Goal: Task Accomplishment & Management: Complete application form

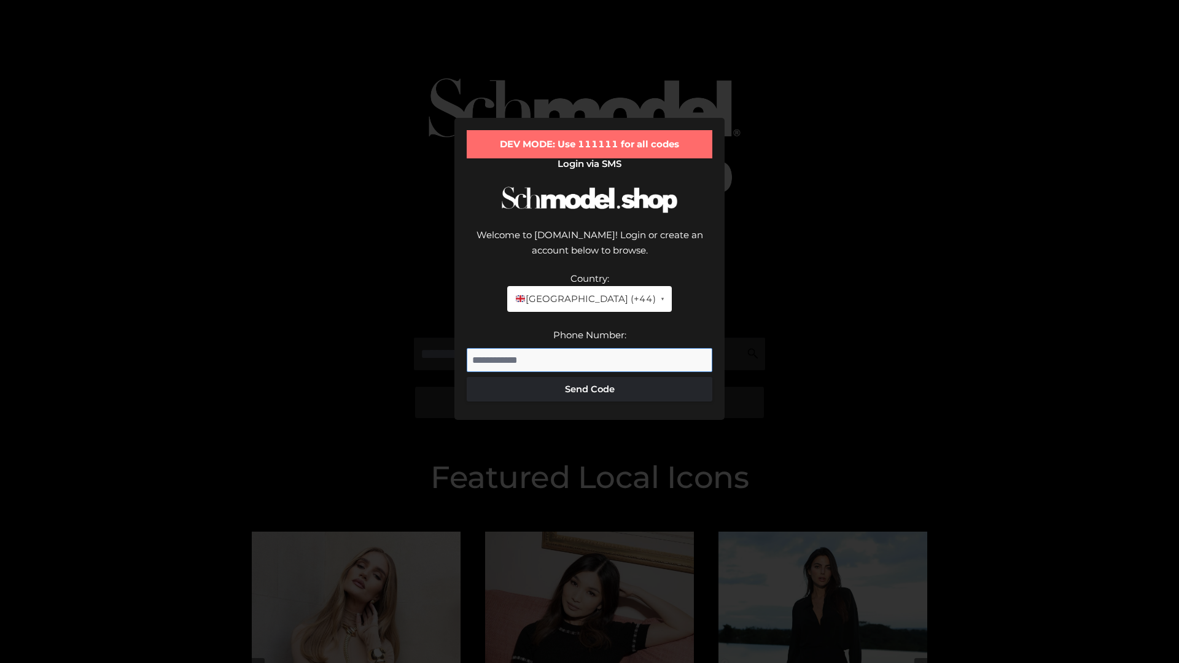
click at [590, 348] on input "Phone Number:" at bounding box center [590, 360] width 246 height 25
type input "**********"
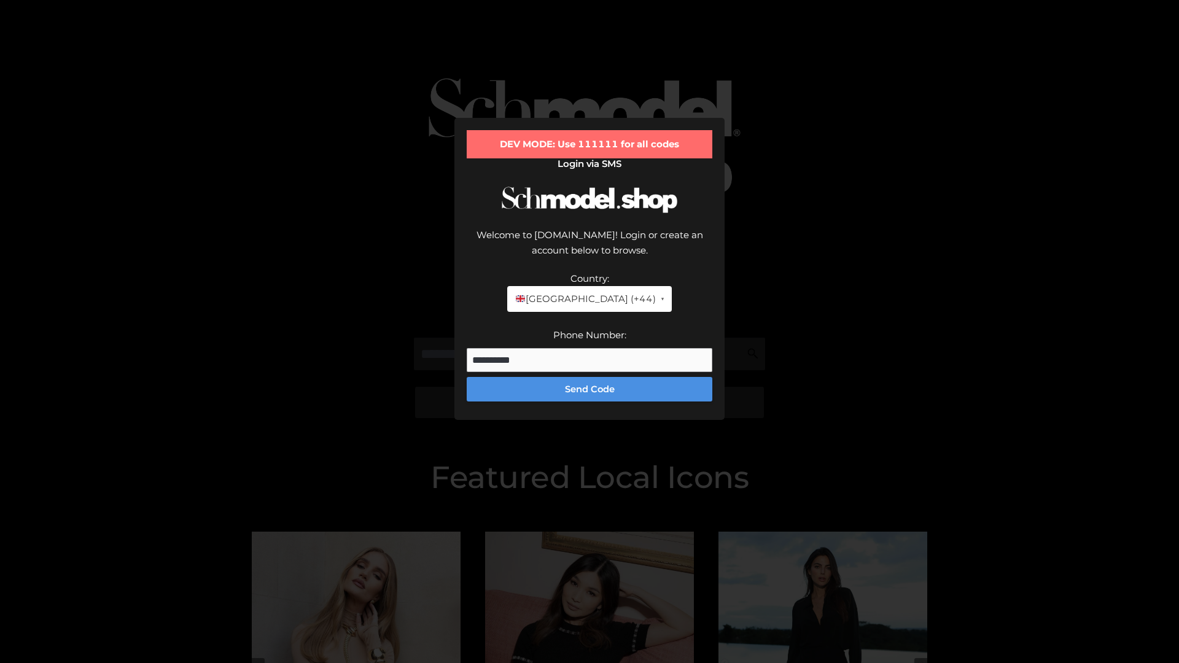
click at [590, 377] on button "Send Code" at bounding box center [590, 389] width 246 height 25
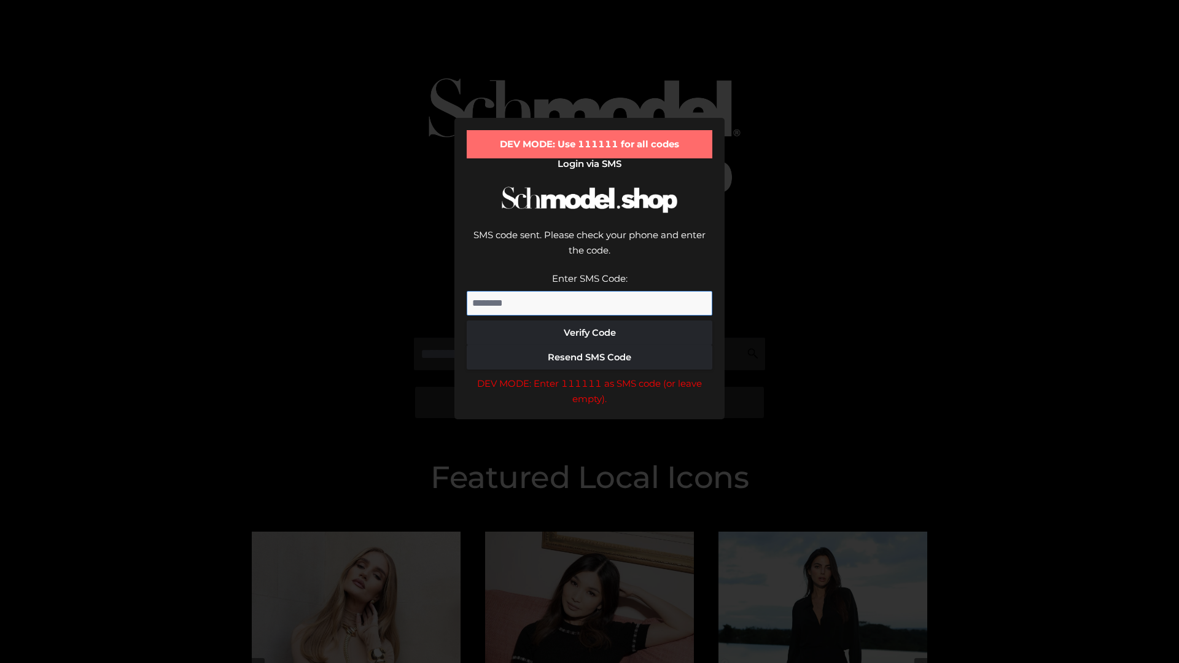
click at [590, 291] on input "Enter SMS Code:" at bounding box center [590, 303] width 246 height 25
type input "******"
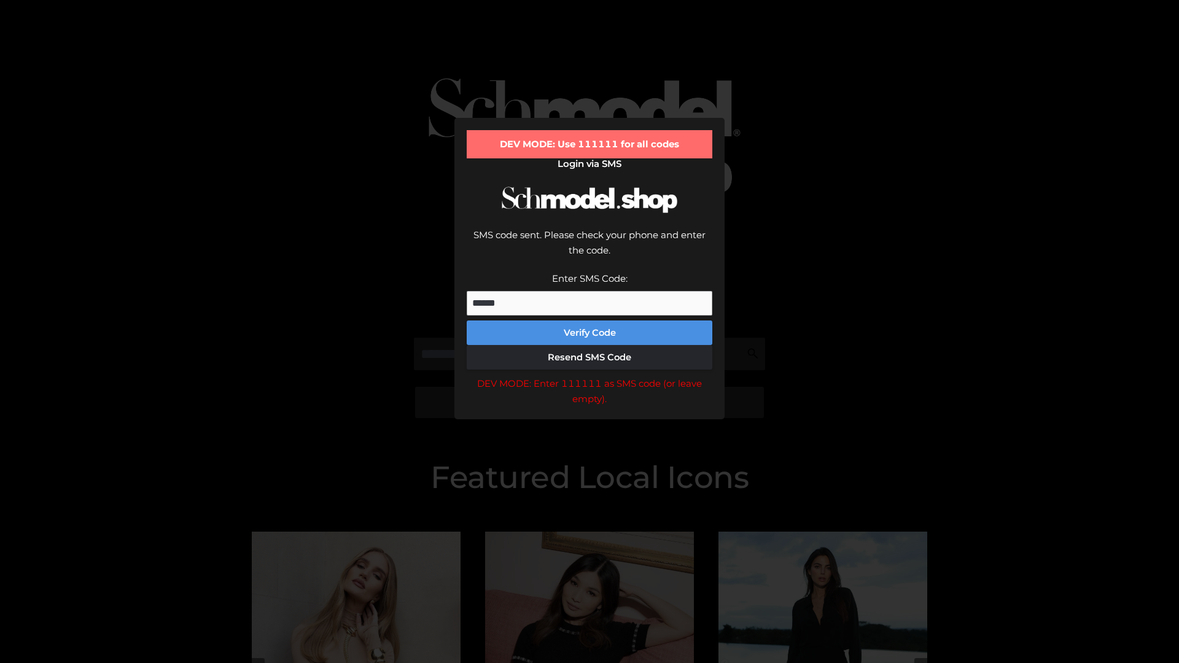
click at [590, 321] on button "Verify Code" at bounding box center [590, 333] width 246 height 25
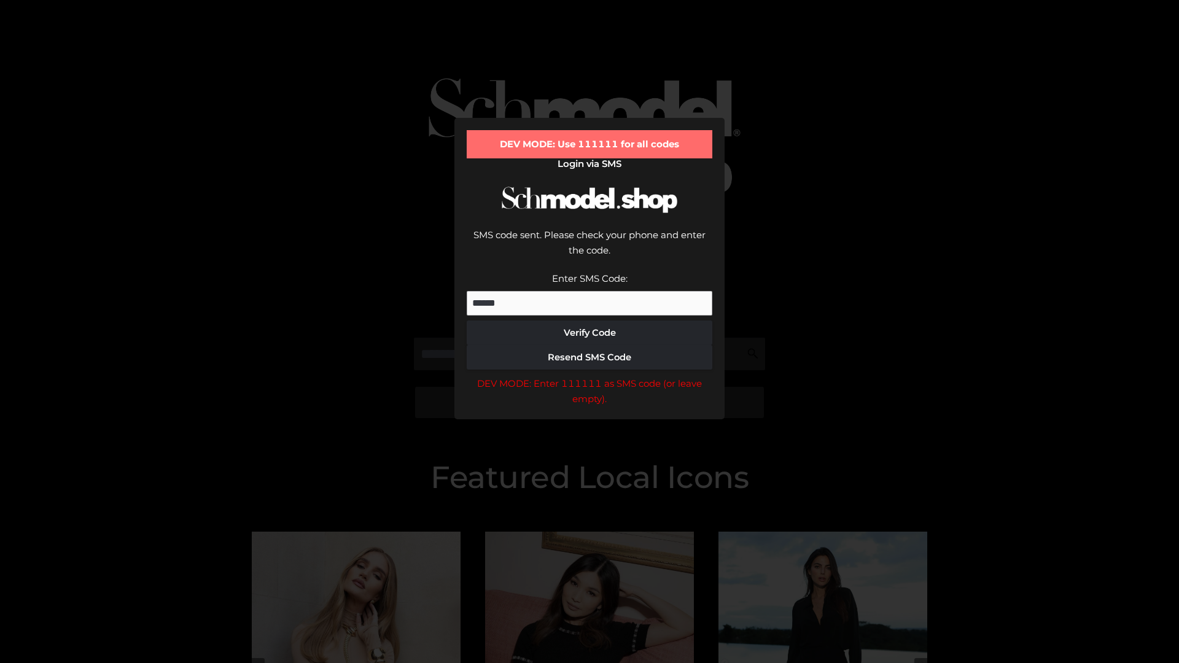
click at [590, 376] on div "DEV MODE: Enter 111111 as SMS code (or leave empty)." at bounding box center [590, 391] width 246 height 31
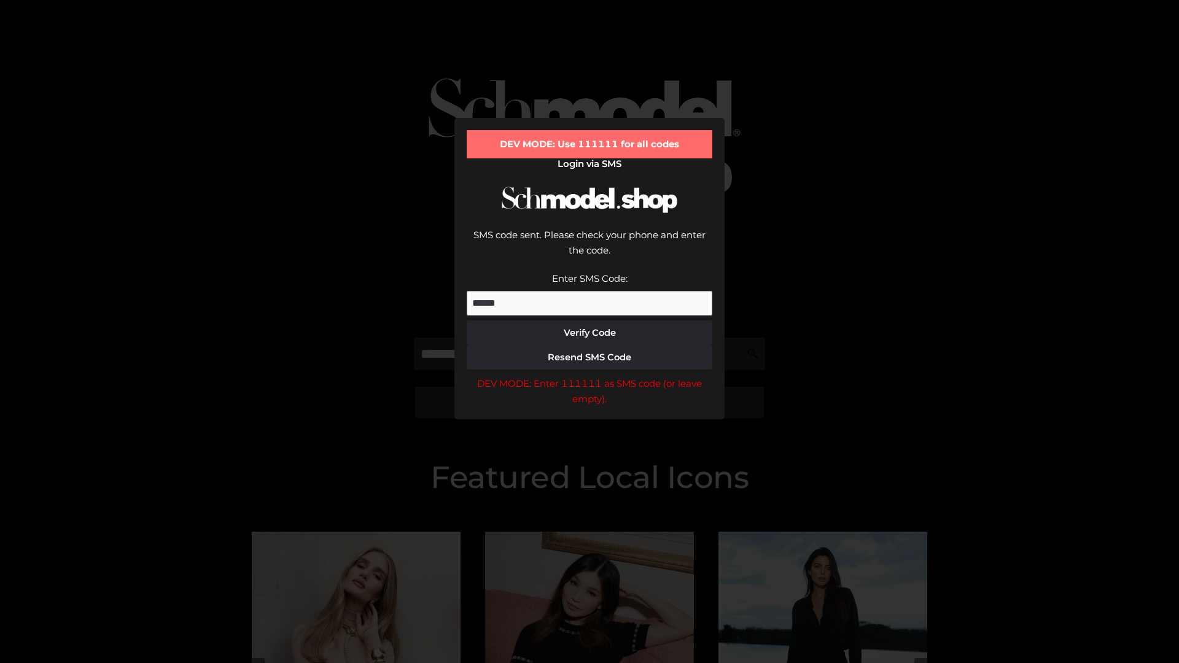
click at [590, 376] on div "DEV MODE: Enter 111111 as SMS code (or leave empty)." at bounding box center [590, 391] width 246 height 31
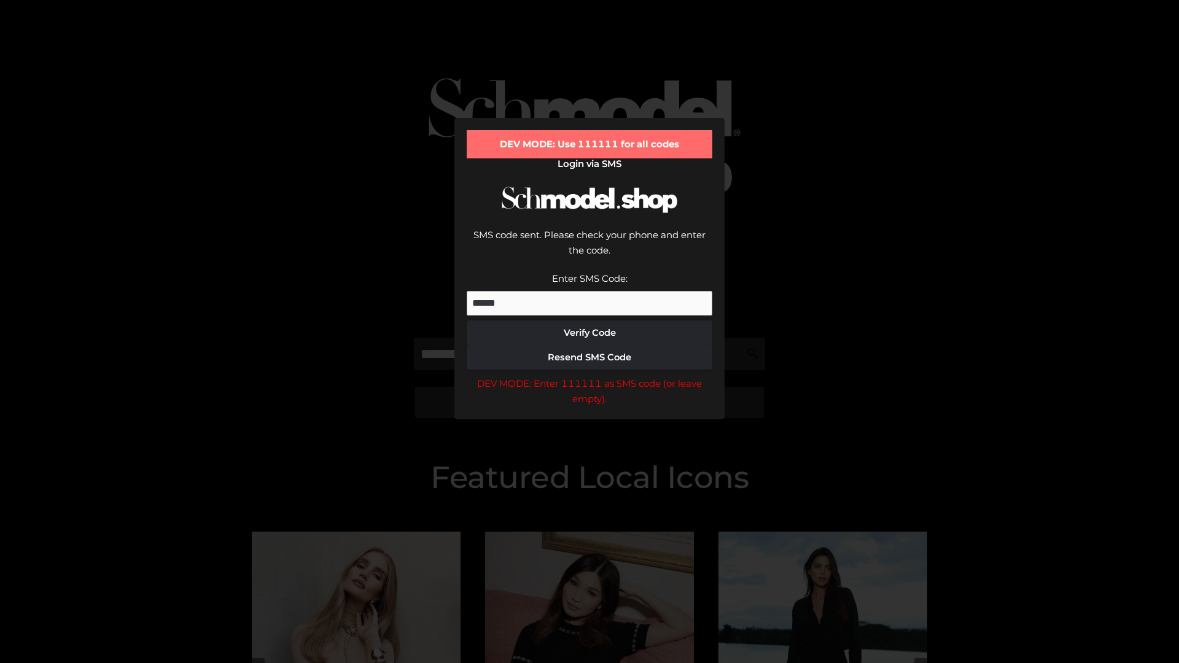
click at [590, 376] on div "DEV MODE: Enter 111111 as SMS code (or leave empty)." at bounding box center [590, 391] width 246 height 31
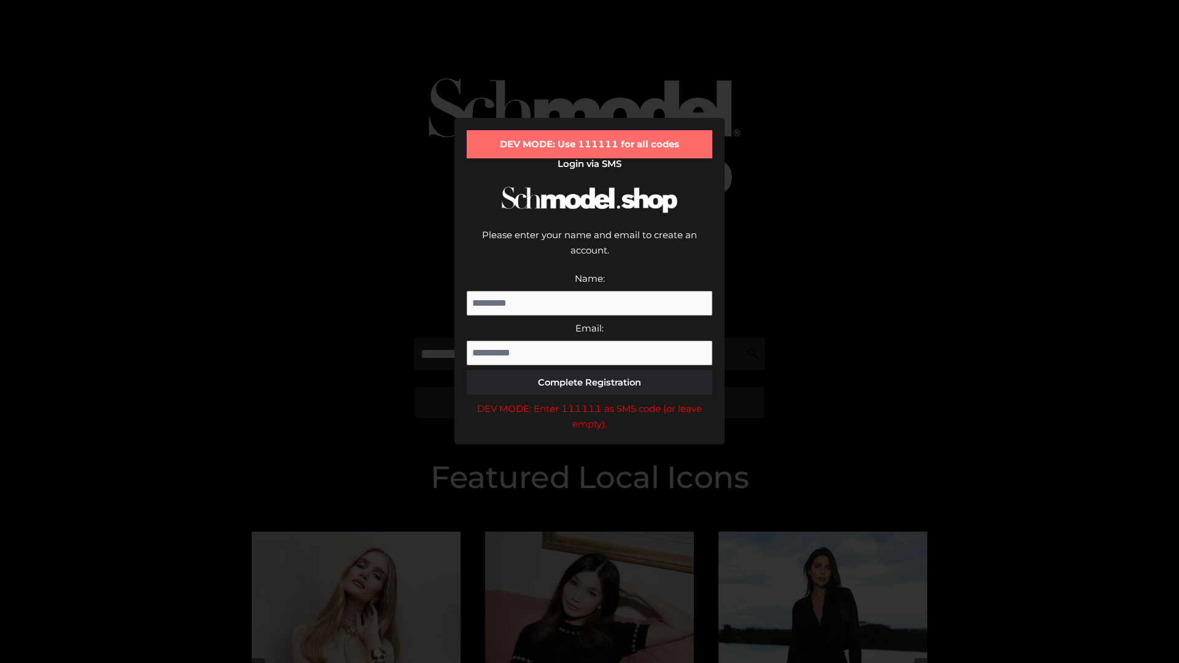
click at [590, 401] on div "DEV MODE: Enter 111111 as SMS code (or leave empty)." at bounding box center [590, 416] width 246 height 31
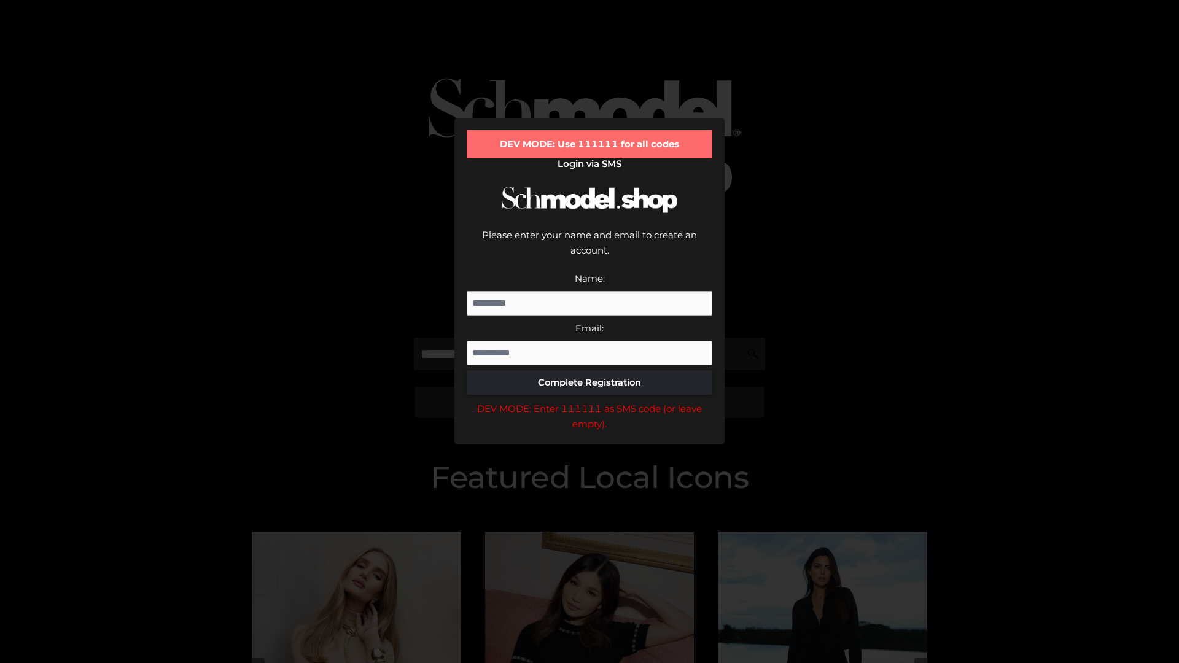
click at [590, 401] on div "DEV MODE: Enter 111111 as SMS code (or leave empty)." at bounding box center [590, 416] width 246 height 31
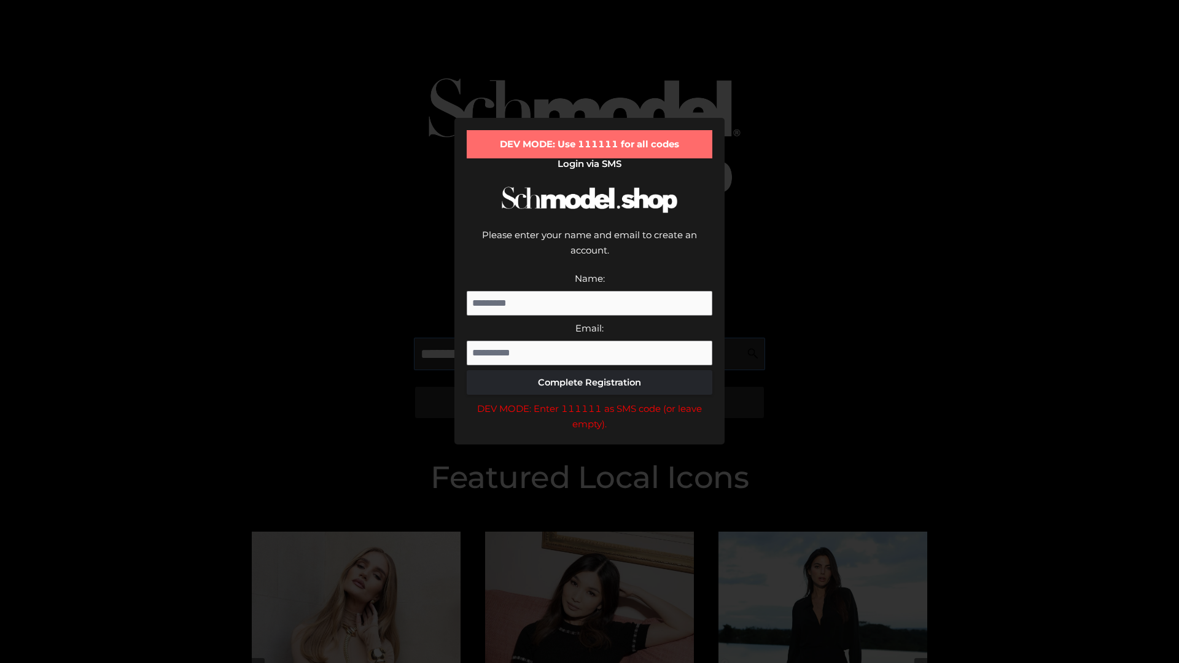
scroll to position [0, 18]
click at [590, 401] on div "DEV MODE: Enter 111111 as SMS code (or leave empty)." at bounding box center [590, 416] width 246 height 31
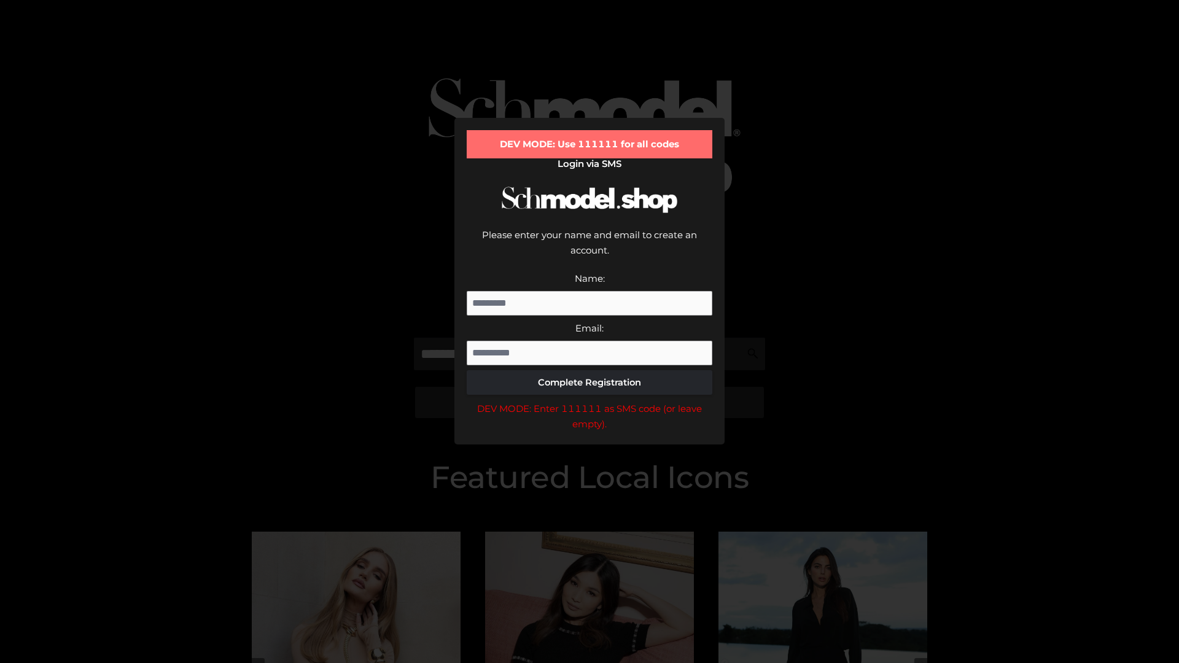
click at [590, 401] on div "DEV MODE: Enter 111111 as SMS code (or leave empty)." at bounding box center [590, 416] width 246 height 31
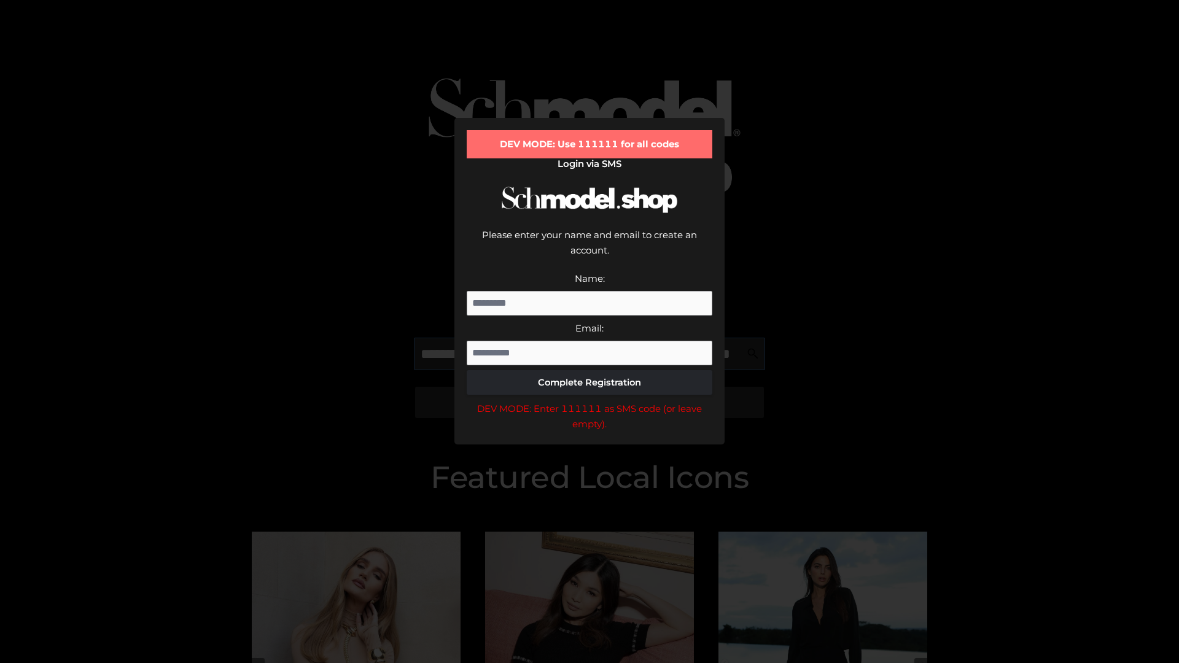
scroll to position [0, 90]
click at [590, 401] on div "DEV MODE: Enter 111111 as SMS code (or leave empty)." at bounding box center [590, 416] width 246 height 31
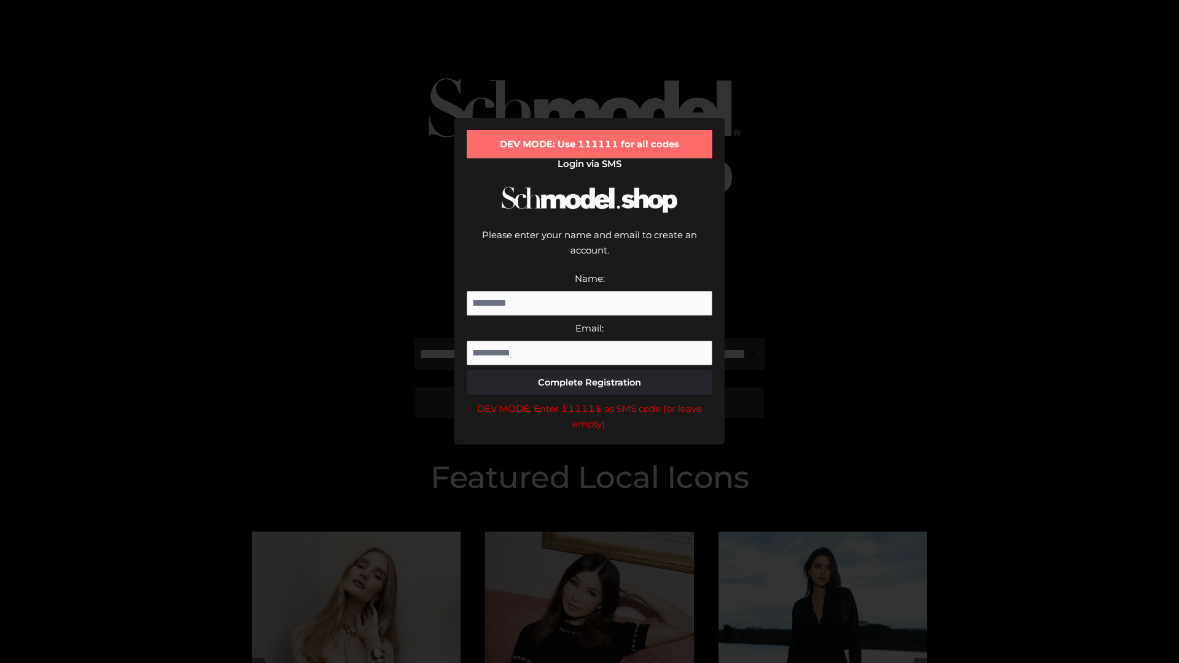
click at [590, 401] on div "DEV MODE: Enter 111111 as SMS code (or leave empty)." at bounding box center [590, 416] width 246 height 31
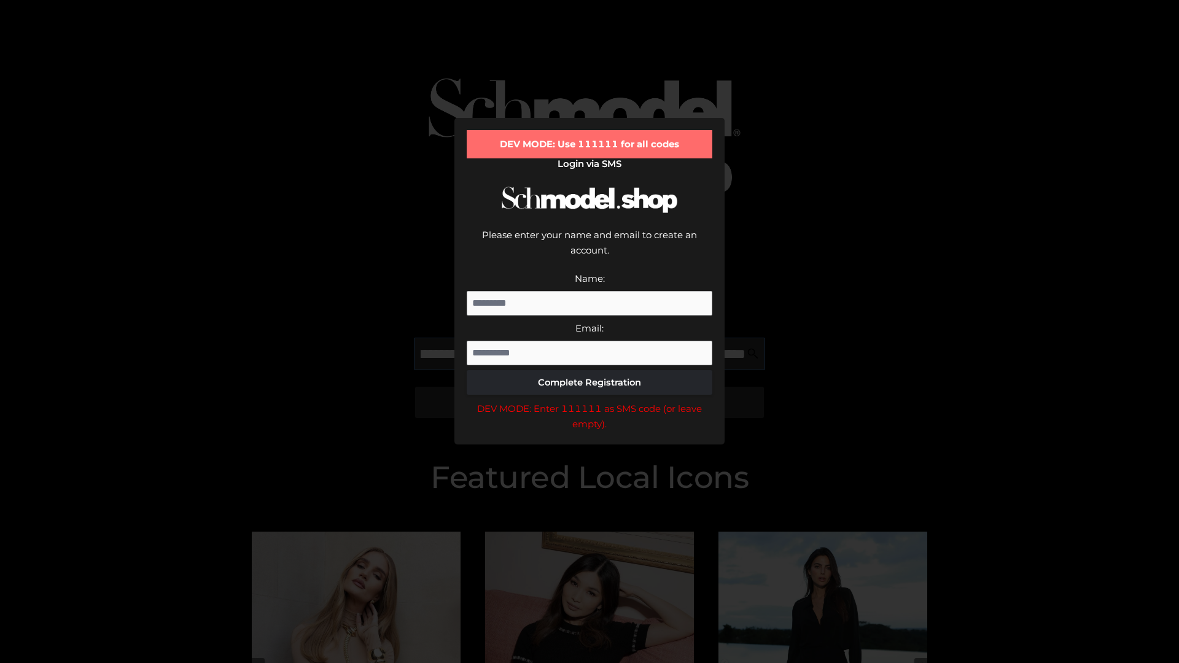
scroll to position [0, 164]
click at [590, 401] on div "DEV MODE: Enter 111111 as SMS code (or leave empty)." at bounding box center [590, 416] width 246 height 31
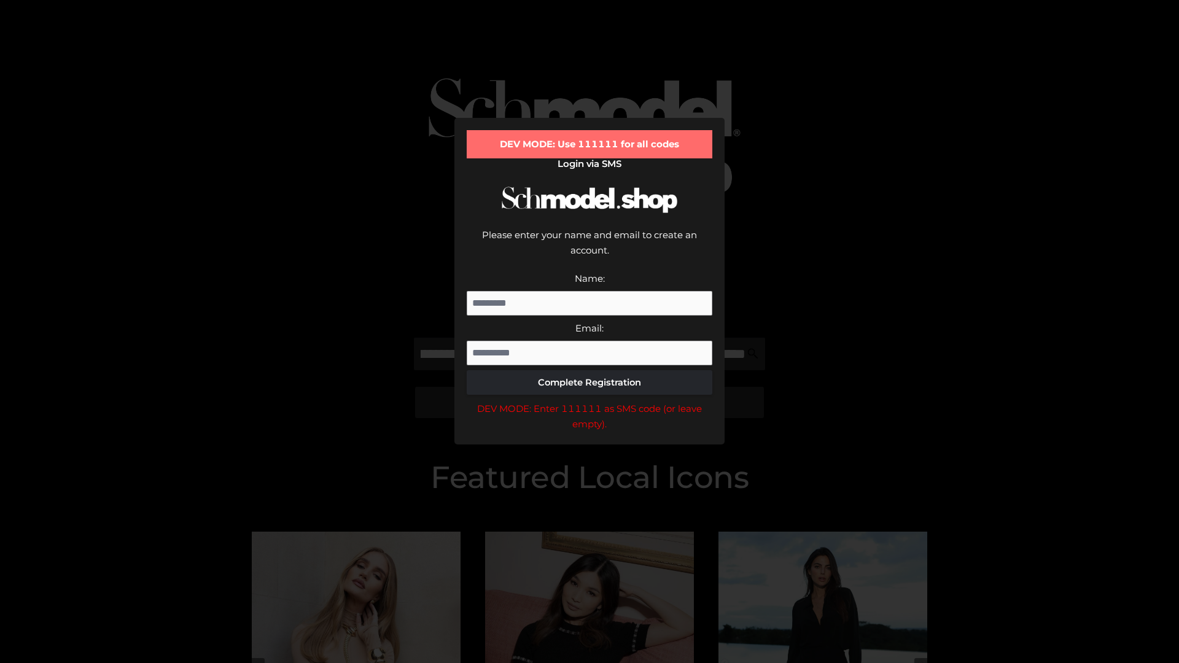
click at [590, 401] on div "DEV MODE: Enter 111111 as SMS code (or leave empty)." at bounding box center [590, 416] width 246 height 31
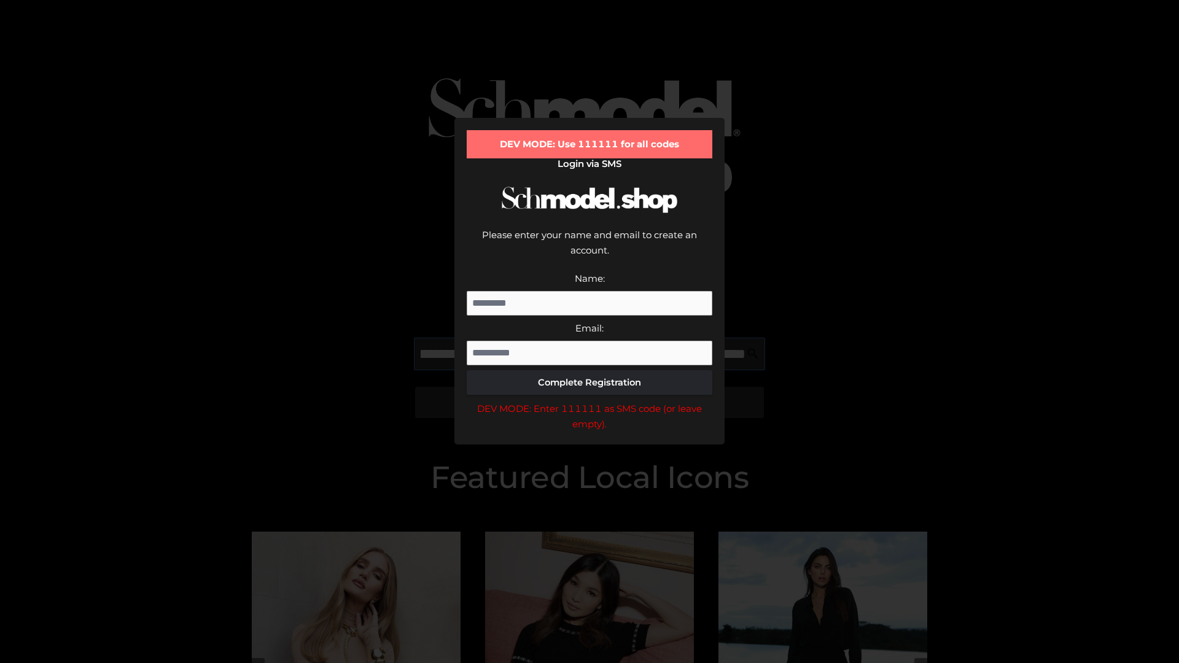
scroll to position [0, 241]
click at [590, 401] on div "DEV MODE: Enter 111111 as SMS code (or leave empty)." at bounding box center [590, 416] width 246 height 31
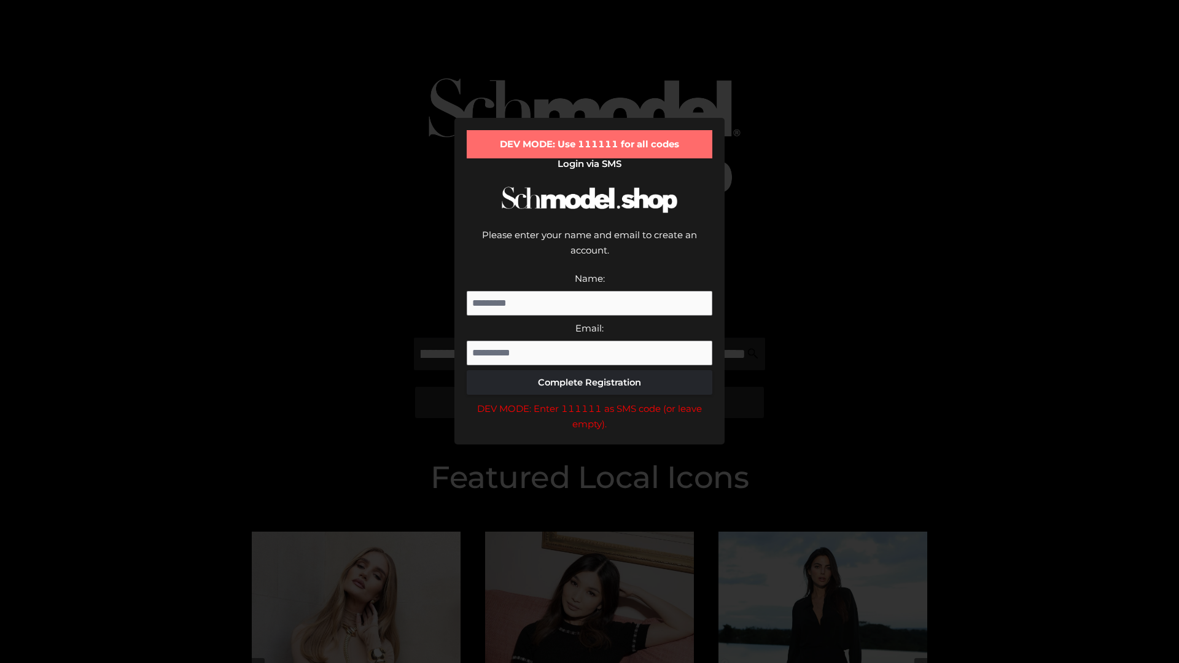
click at [590, 401] on div "DEV MODE: Enter 111111 as SMS code (or leave empty)." at bounding box center [590, 416] width 246 height 31
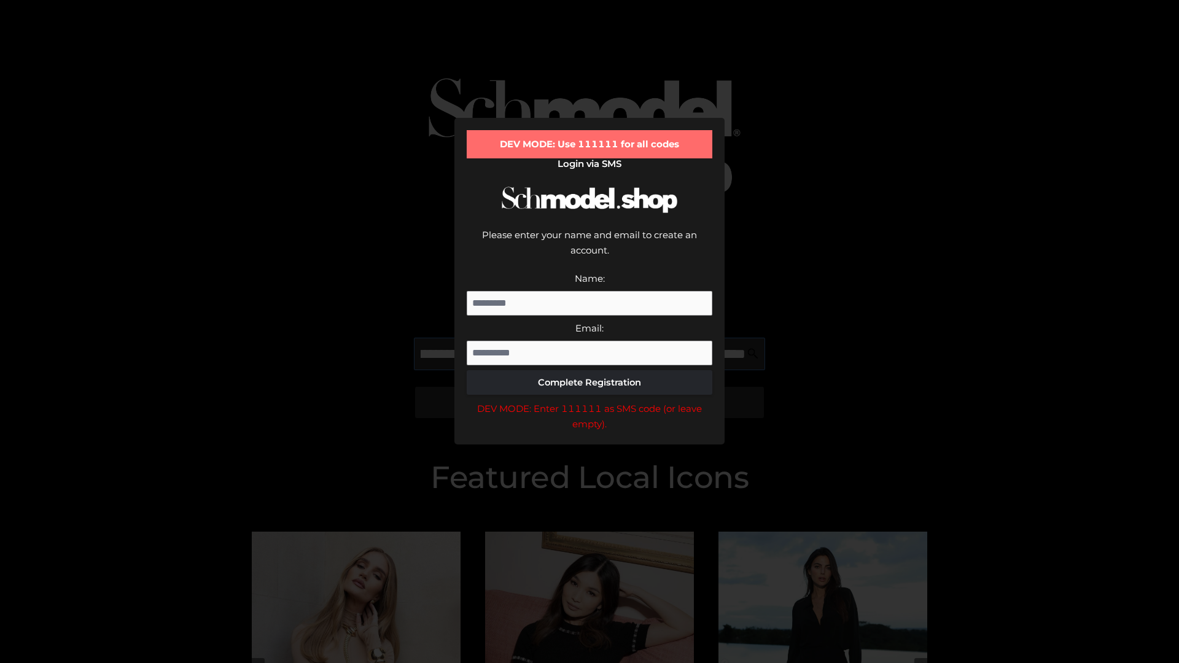
scroll to position [0, 312]
click at [590, 401] on div "DEV MODE: Enter 111111 as SMS code (or leave empty)." at bounding box center [590, 416] width 246 height 31
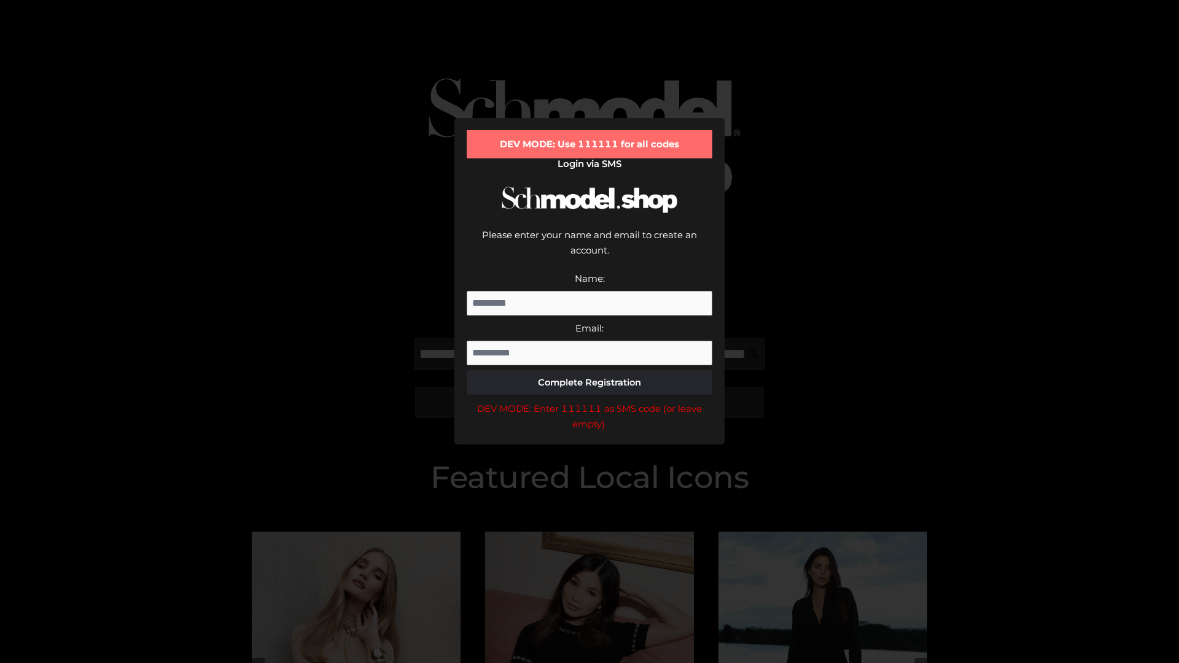
click at [590, 401] on div "DEV MODE: Enter 111111 as SMS code (or leave empty)." at bounding box center [590, 416] width 246 height 31
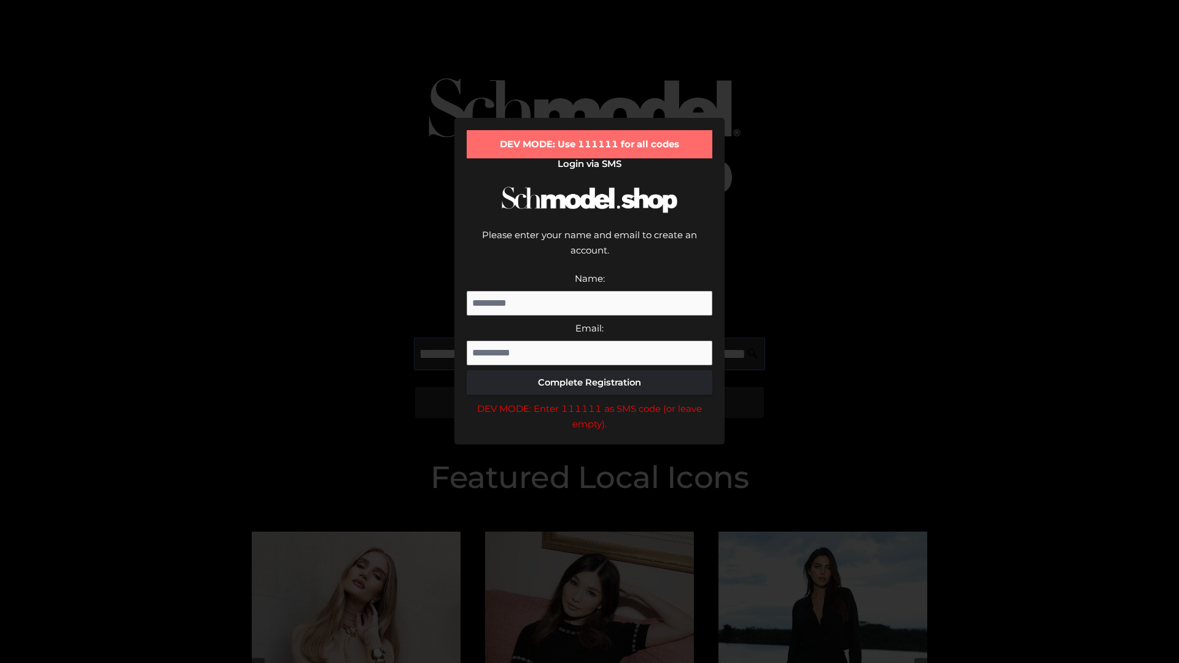
scroll to position [0, 386]
click at [590, 401] on div "DEV MODE: Enter 111111 as SMS code (or leave empty)." at bounding box center [590, 416] width 246 height 31
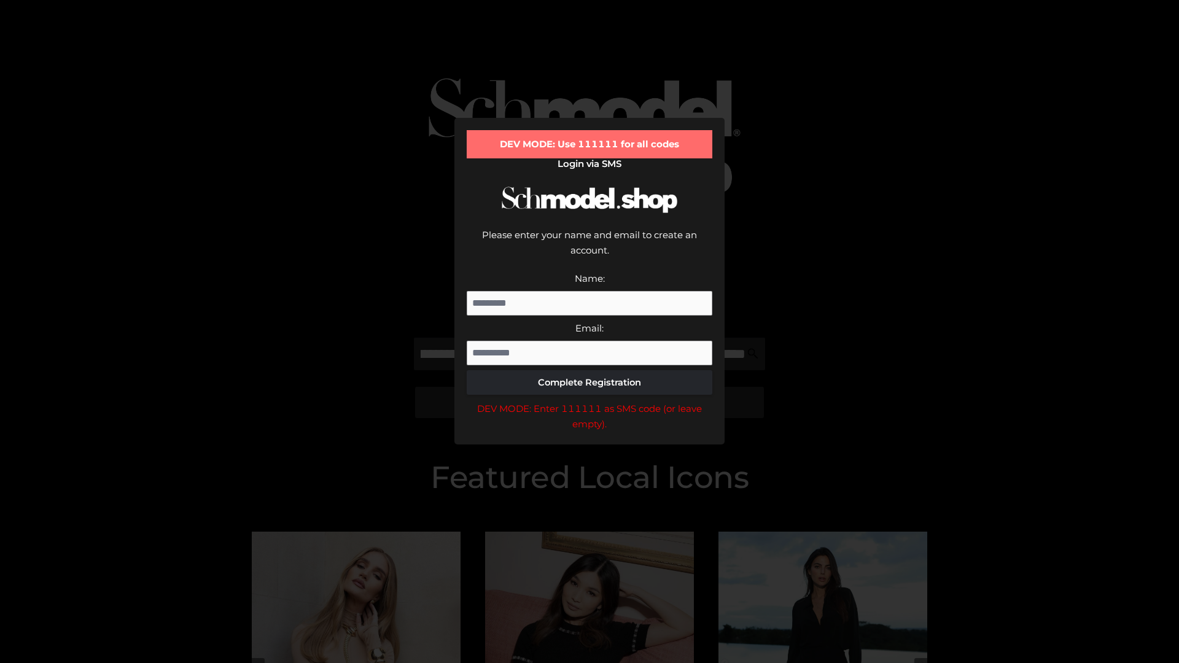
click at [590, 401] on div "DEV MODE: Enter 111111 as SMS code (or leave empty)." at bounding box center [590, 416] width 246 height 31
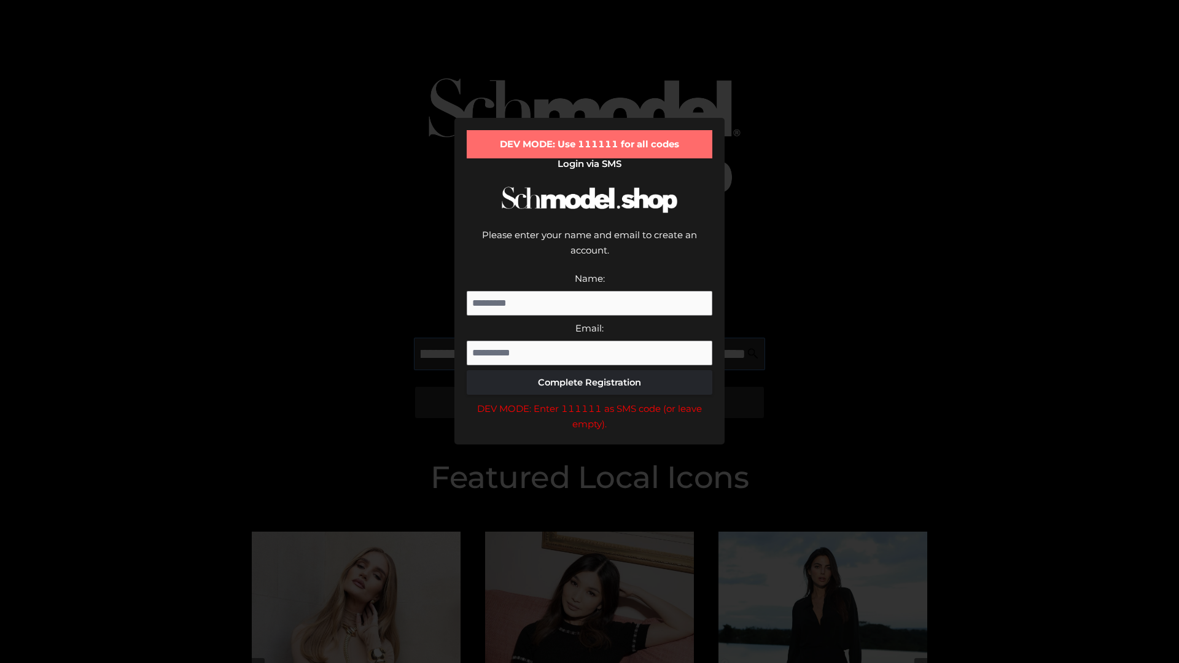
scroll to position [0, 463]
click at [590, 401] on div "DEV MODE: Enter 111111 as SMS code (or leave empty)." at bounding box center [590, 416] width 246 height 31
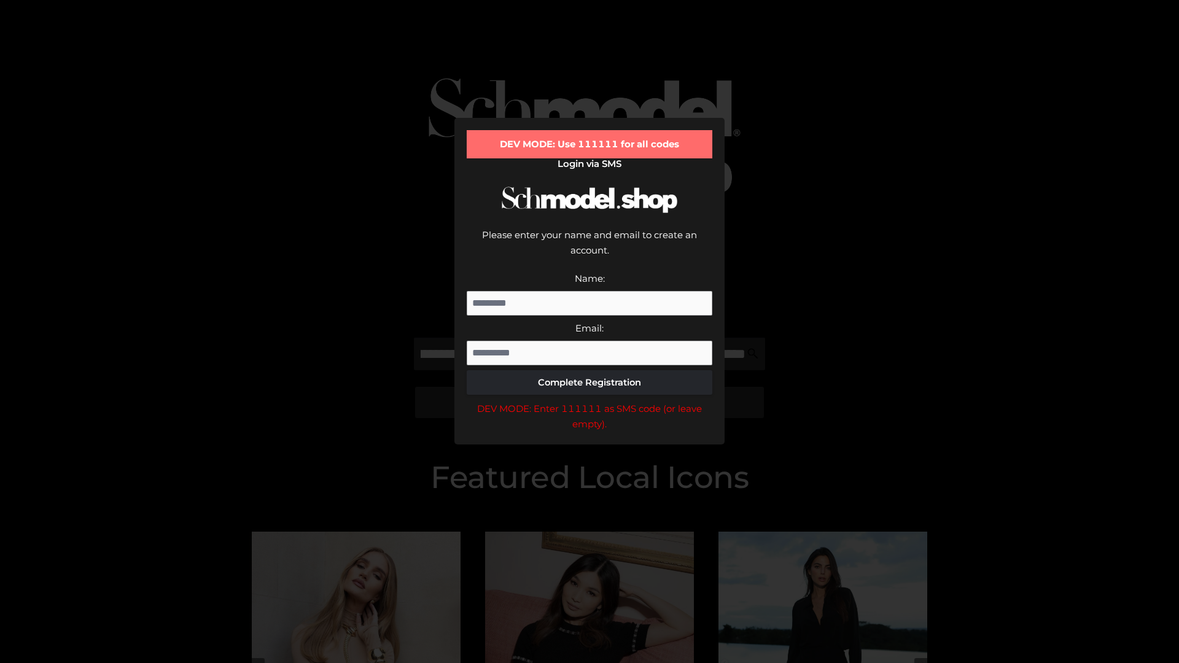
click at [590, 401] on div "DEV MODE: Enter 111111 as SMS code (or leave empty)." at bounding box center [590, 416] width 246 height 31
type input "**********"
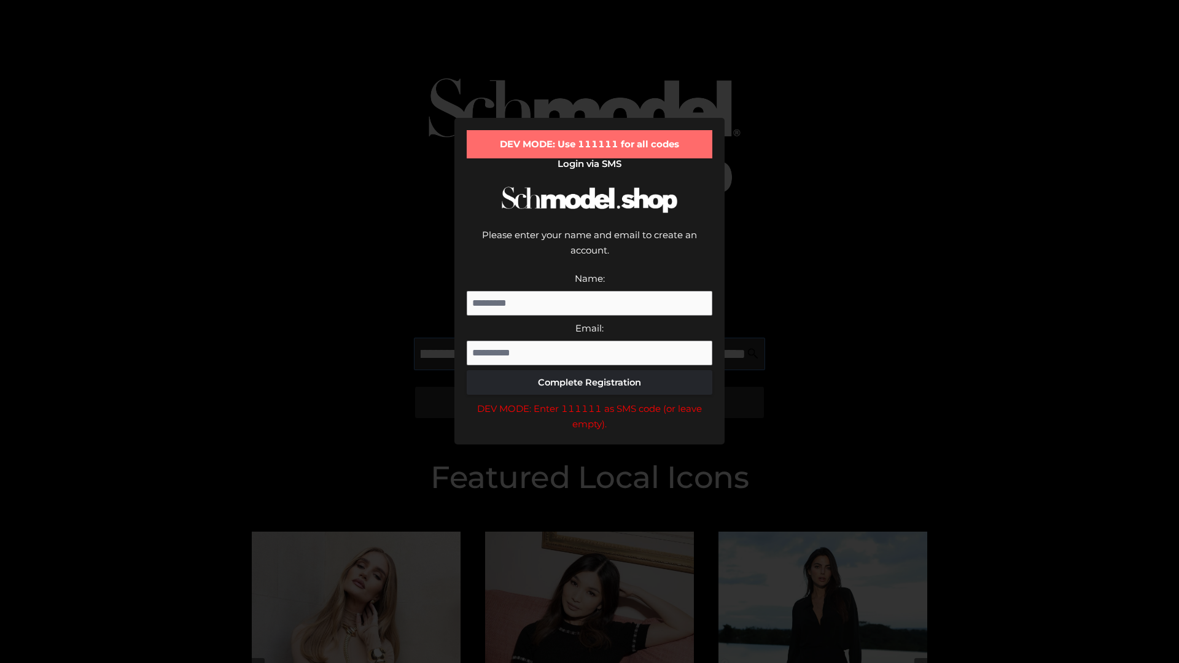
scroll to position [0, 520]
